Goal: Navigation & Orientation: Find specific page/section

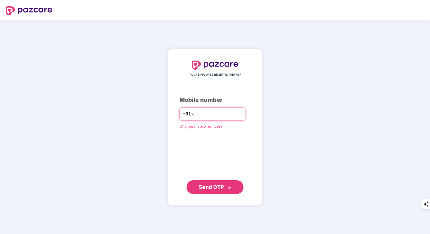
click at [200, 117] on input "number" at bounding box center [219, 114] width 47 height 9
type input "**********"
click at [225, 191] on span "Send OTP" at bounding box center [215, 187] width 33 height 8
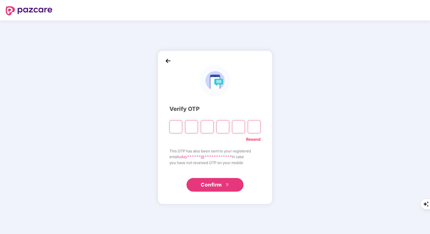
type input "*"
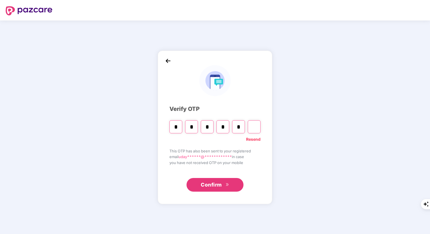
type input "*"
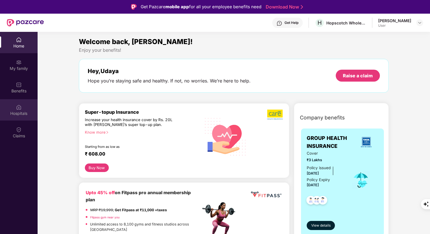
click at [17, 109] on img at bounding box center [19, 107] width 6 height 6
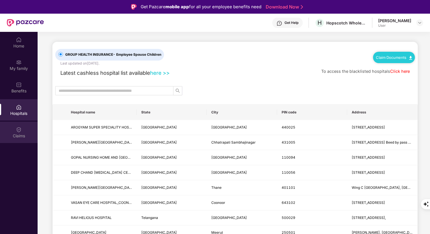
click at [17, 135] on div "Claims" at bounding box center [19, 136] width 38 height 6
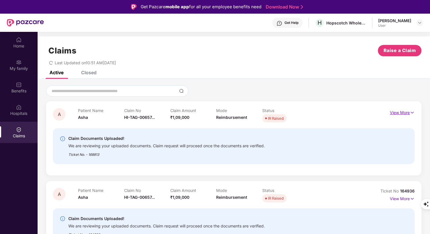
click at [410, 112] on img at bounding box center [412, 113] width 5 height 6
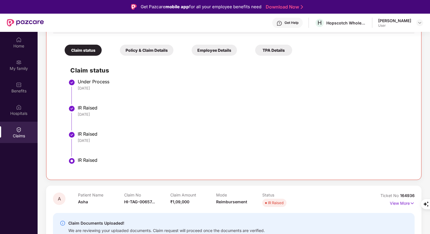
scroll to position [32, 0]
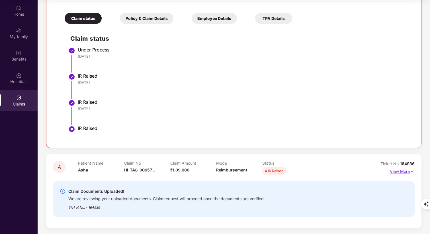
click at [412, 174] on img at bounding box center [412, 171] width 5 height 6
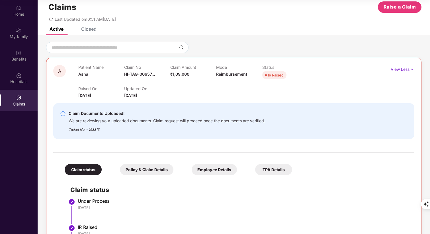
scroll to position [0, 0]
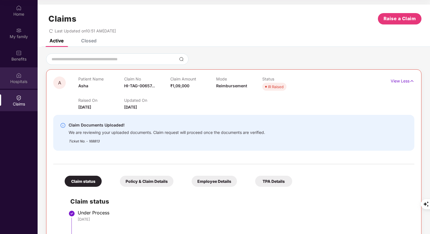
click at [15, 80] on div "Hospitals" at bounding box center [19, 82] width 38 height 6
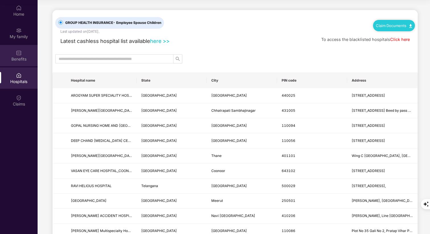
click at [20, 56] on div "Benefits" at bounding box center [19, 59] width 38 height 6
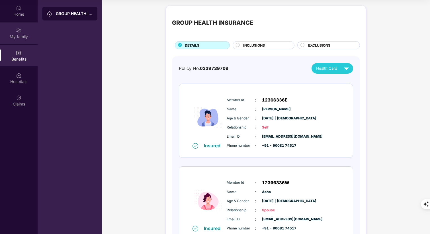
click at [22, 36] on div "My family" at bounding box center [19, 37] width 38 height 6
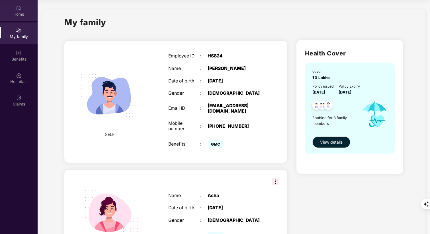
click at [16, 12] on div "Home" at bounding box center [19, 14] width 38 height 6
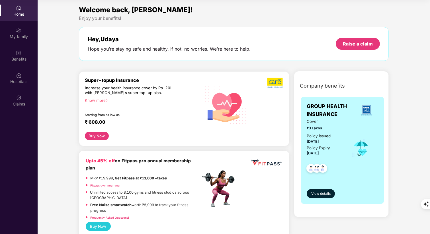
click at [211, 64] on div "Welcome back, [PERSON_NAME]! Enjoy your benefits! Hey, [PERSON_NAME] Hope you’r…" at bounding box center [234, 36] width 314 height 62
click at [224, 64] on div "Welcome back, [PERSON_NAME]! Enjoy your benefits! Hey, [PERSON_NAME] Hope you’r…" at bounding box center [234, 36] width 314 height 62
click at [238, 64] on div "Welcome back, [PERSON_NAME]! Enjoy your benefits! Hey, [PERSON_NAME] Hope you’r…" at bounding box center [234, 36] width 314 height 62
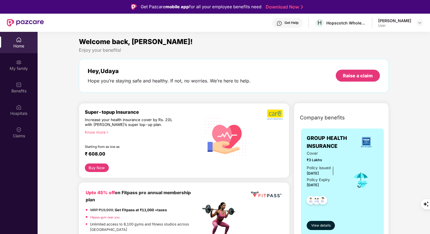
click at [230, 47] on div "Welcome back, [PERSON_NAME]!" at bounding box center [234, 41] width 310 height 11
